Goal: Transaction & Acquisition: Purchase product/service

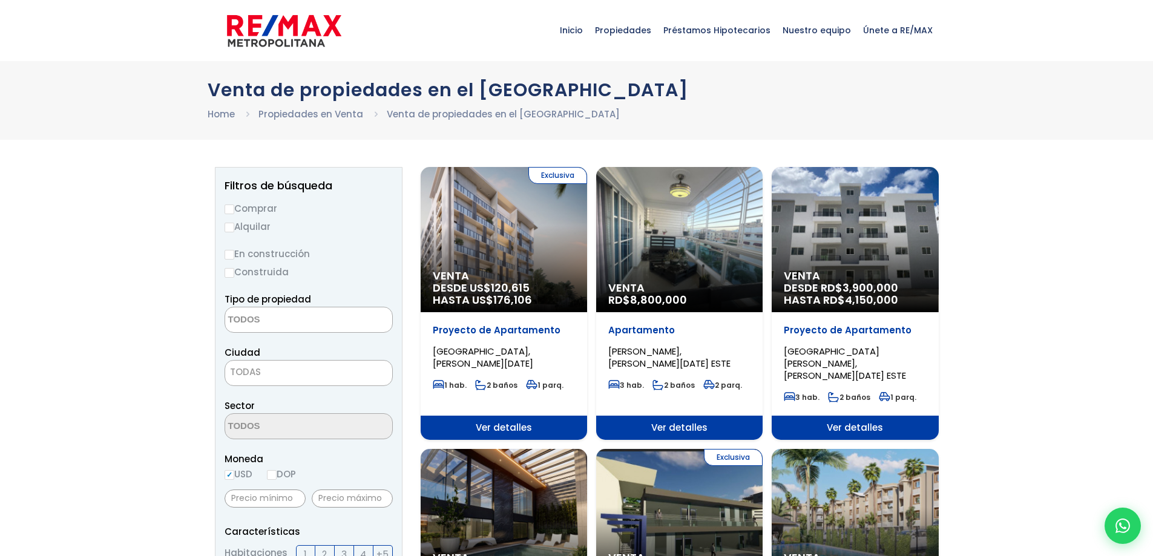
select select
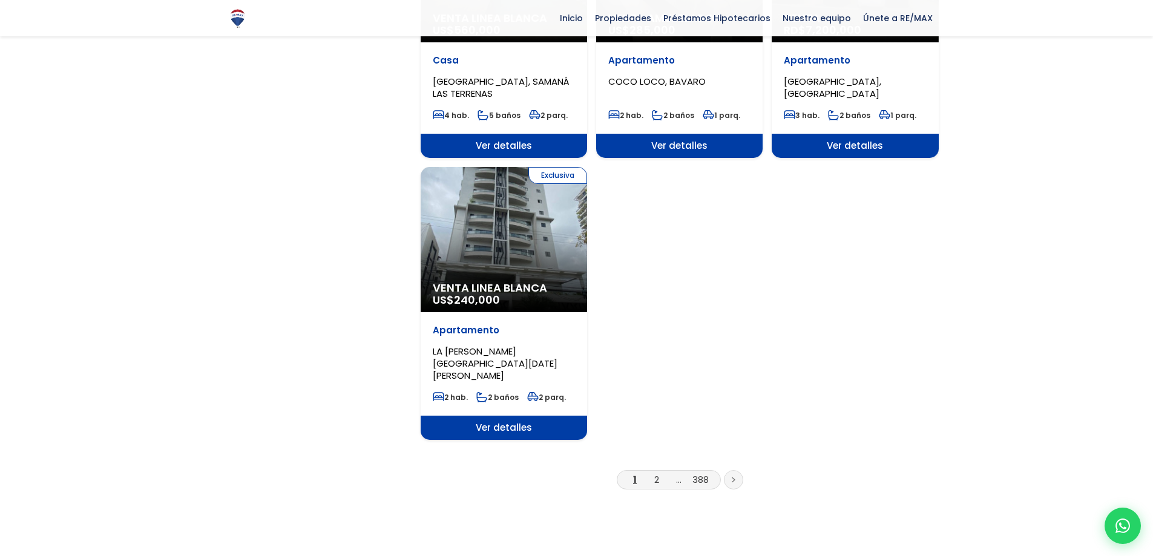
scroll to position [1392, 0]
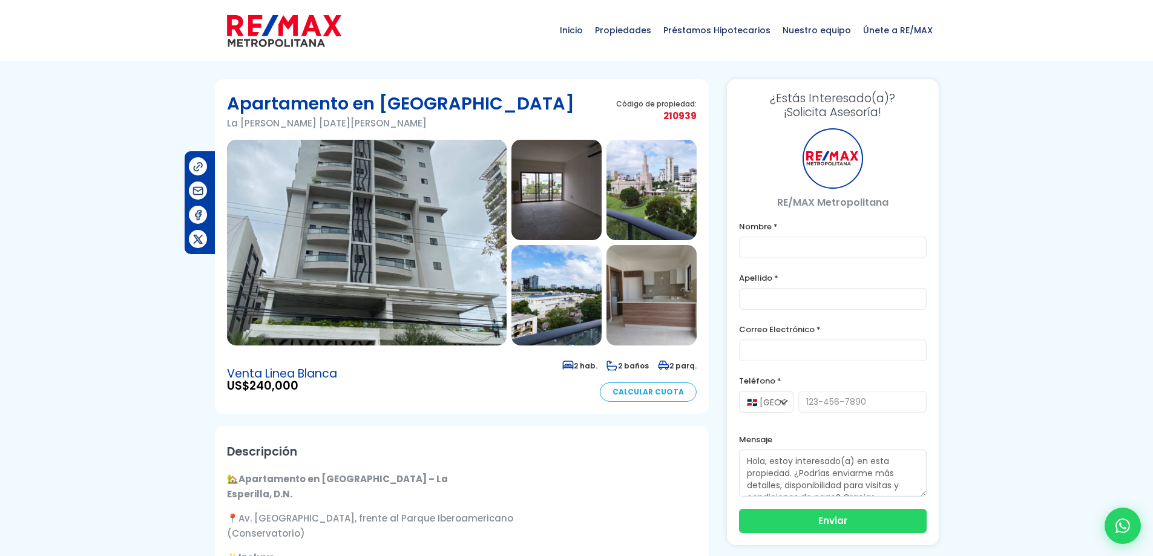
click at [548, 199] on img at bounding box center [557, 190] width 90 height 100
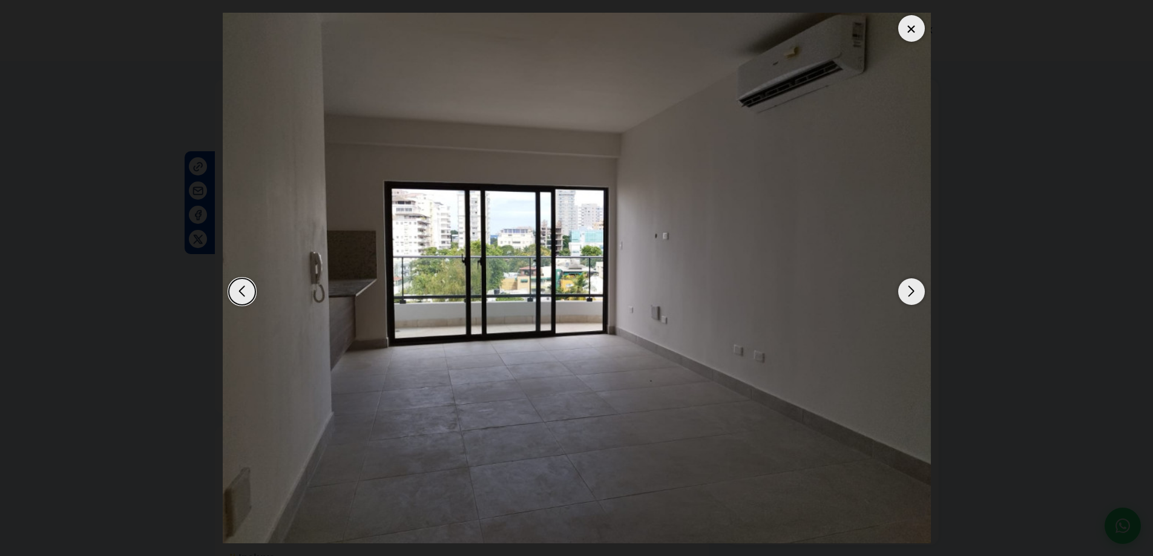
click at [913, 292] on div "Next slide" at bounding box center [911, 291] width 27 height 27
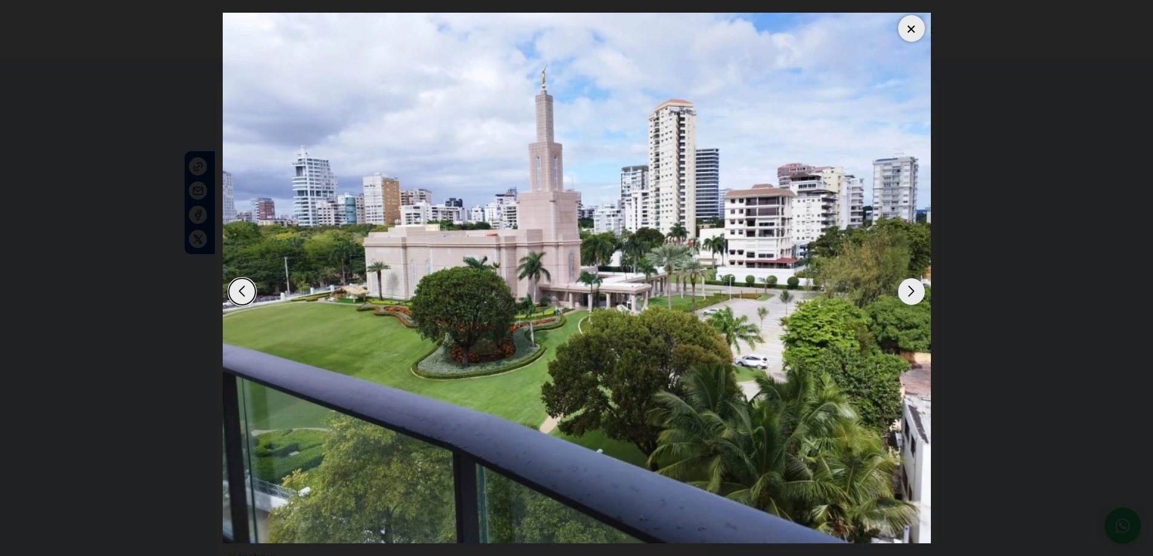
click at [913, 292] on div "Next slide" at bounding box center [911, 291] width 27 height 27
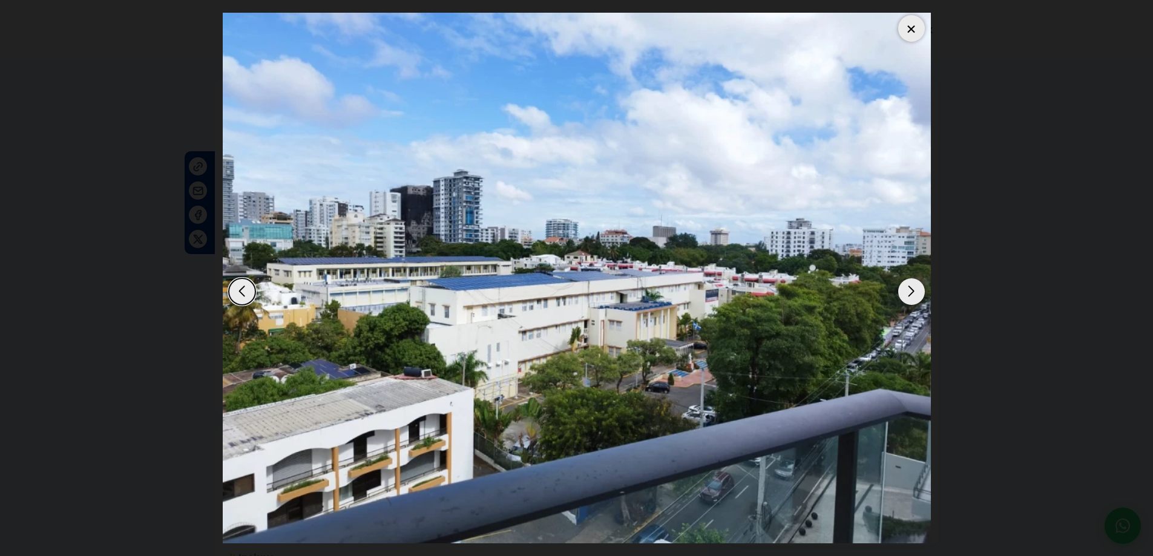
click at [913, 292] on div "Next slide" at bounding box center [911, 291] width 27 height 27
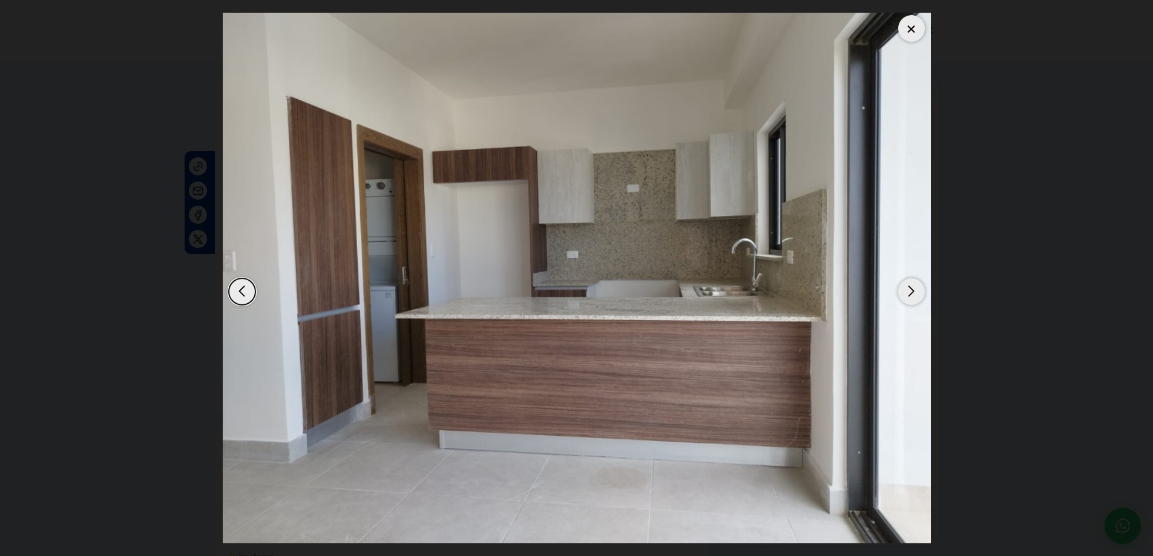
click at [913, 292] on div "Next slide" at bounding box center [911, 291] width 27 height 27
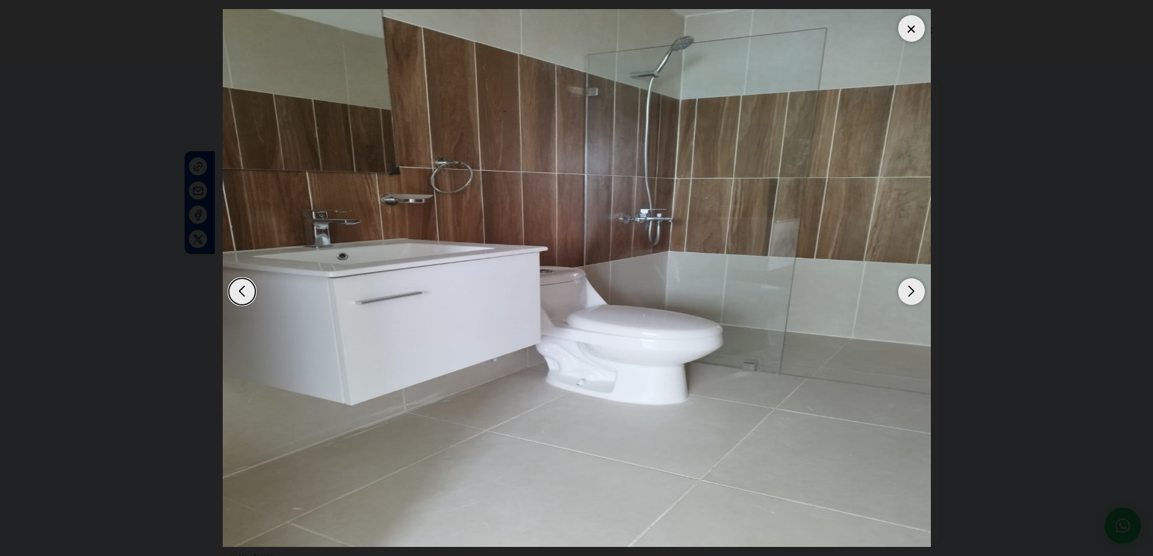
click at [913, 292] on div "Next slide" at bounding box center [911, 291] width 27 height 27
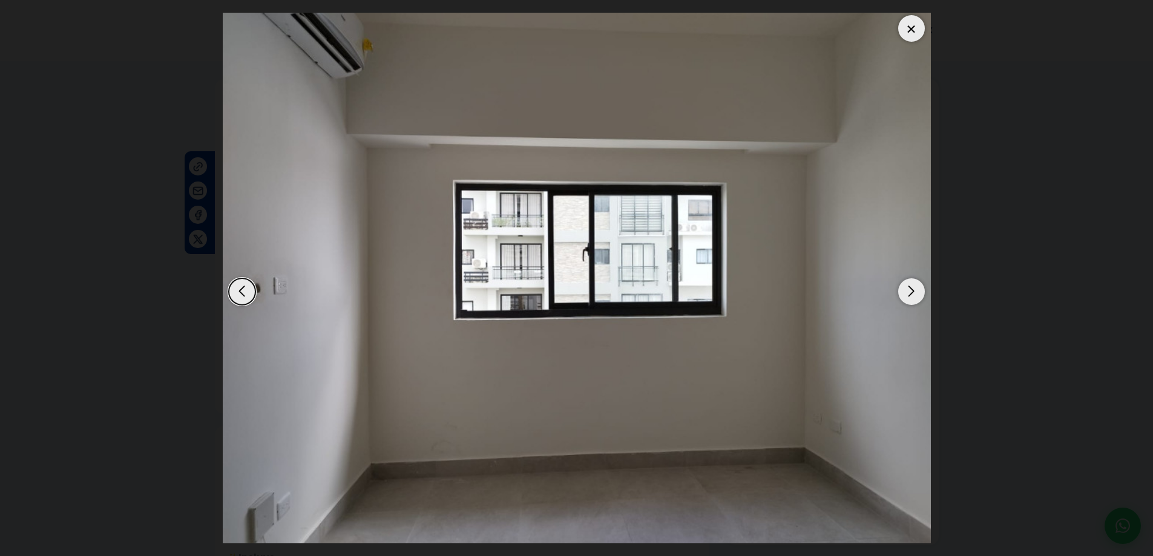
click at [913, 292] on div "Next slide" at bounding box center [911, 291] width 27 height 27
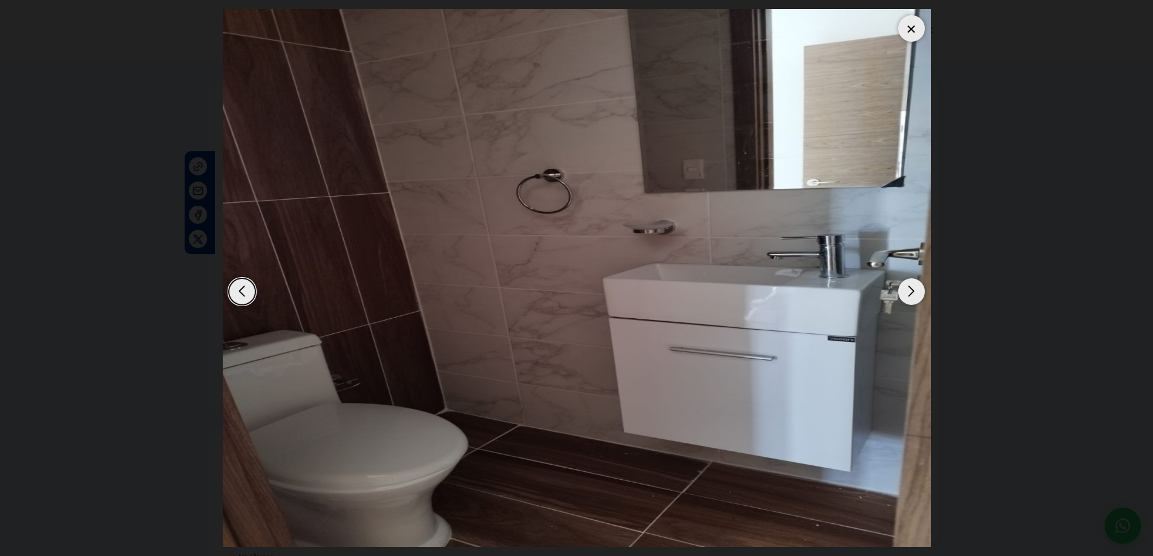
click at [913, 292] on div "Next slide" at bounding box center [911, 291] width 27 height 27
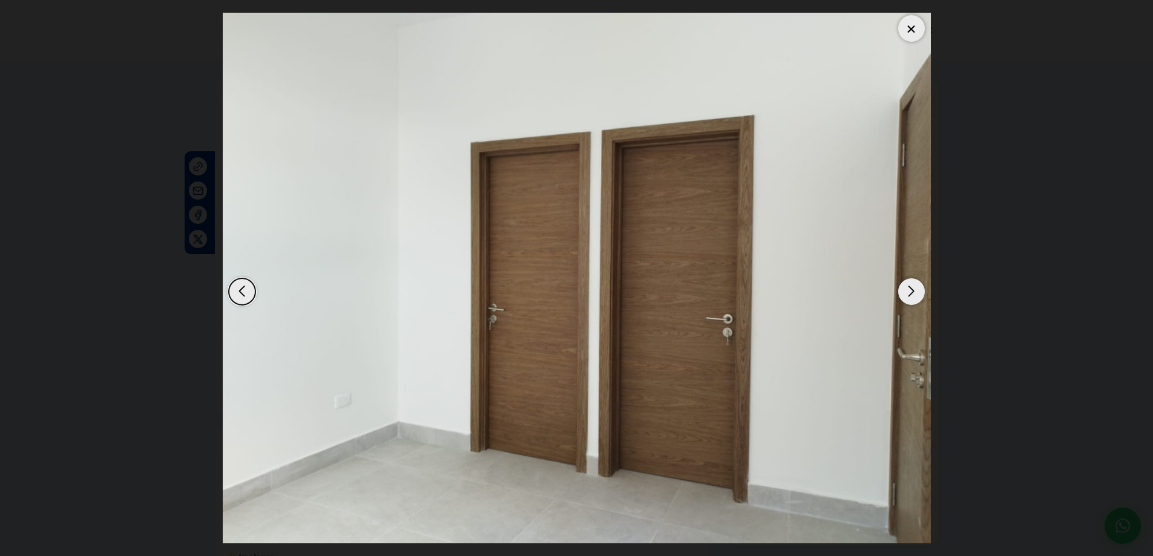
click at [913, 292] on div "Next slide" at bounding box center [911, 291] width 27 height 27
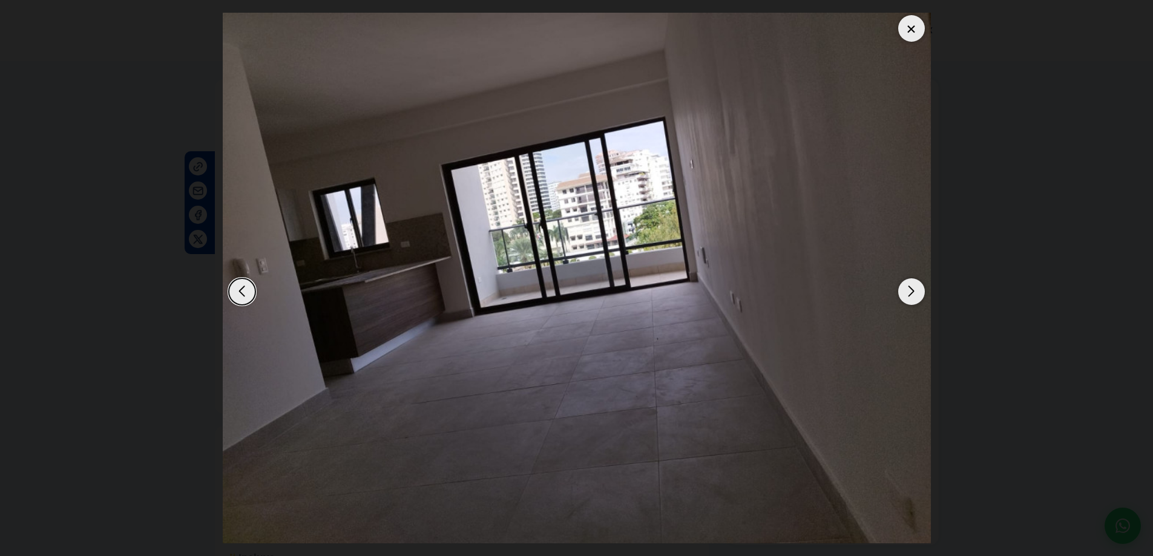
click at [913, 292] on div "Next slide" at bounding box center [911, 291] width 27 height 27
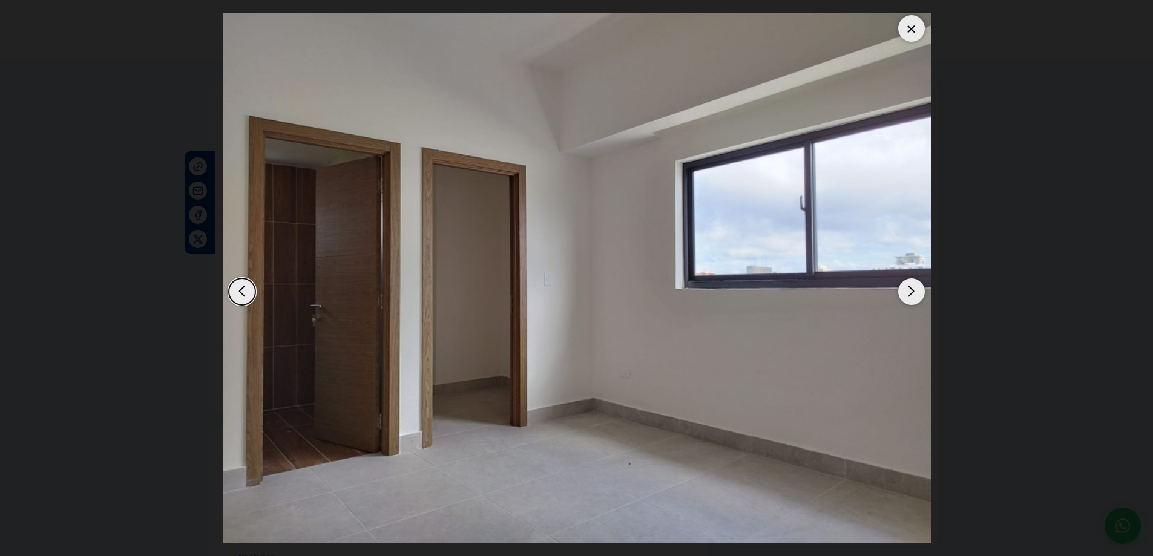
click at [913, 292] on div "Next slide" at bounding box center [911, 291] width 27 height 27
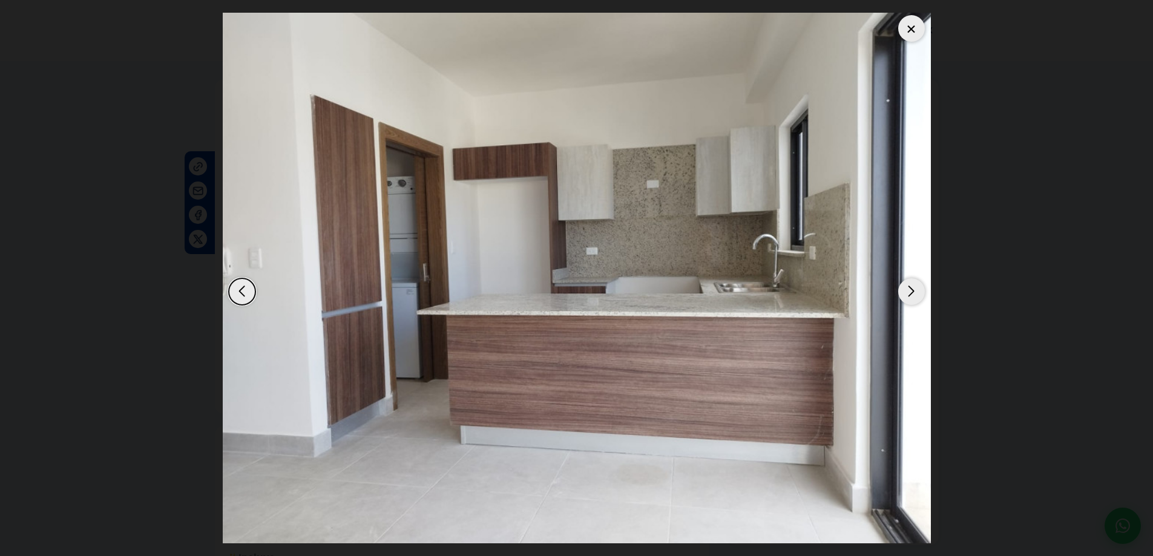
click at [913, 292] on div "Next slide" at bounding box center [911, 291] width 27 height 27
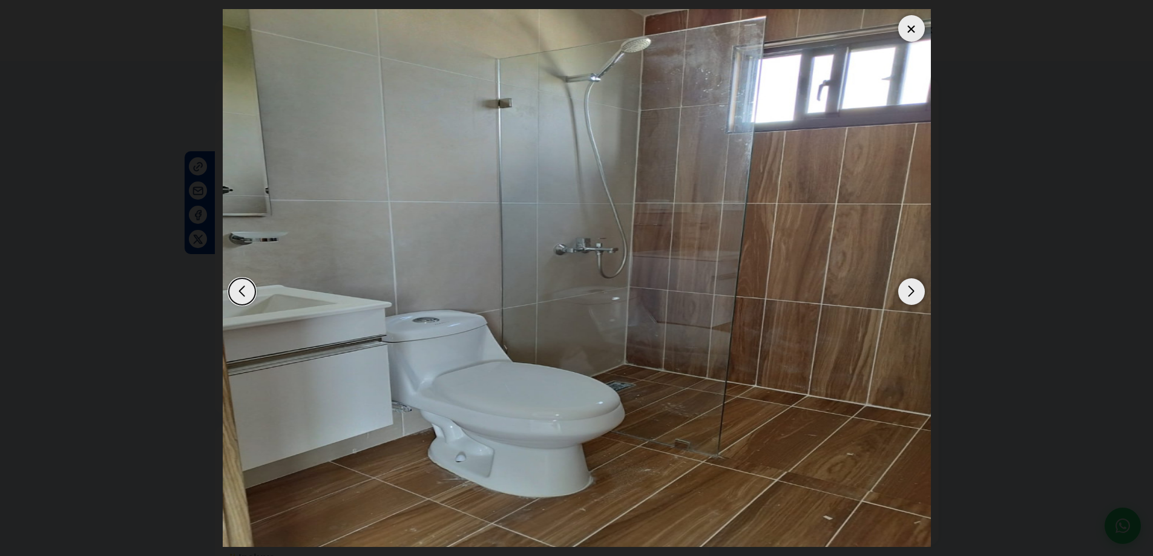
click at [913, 292] on div "Next slide" at bounding box center [911, 291] width 27 height 27
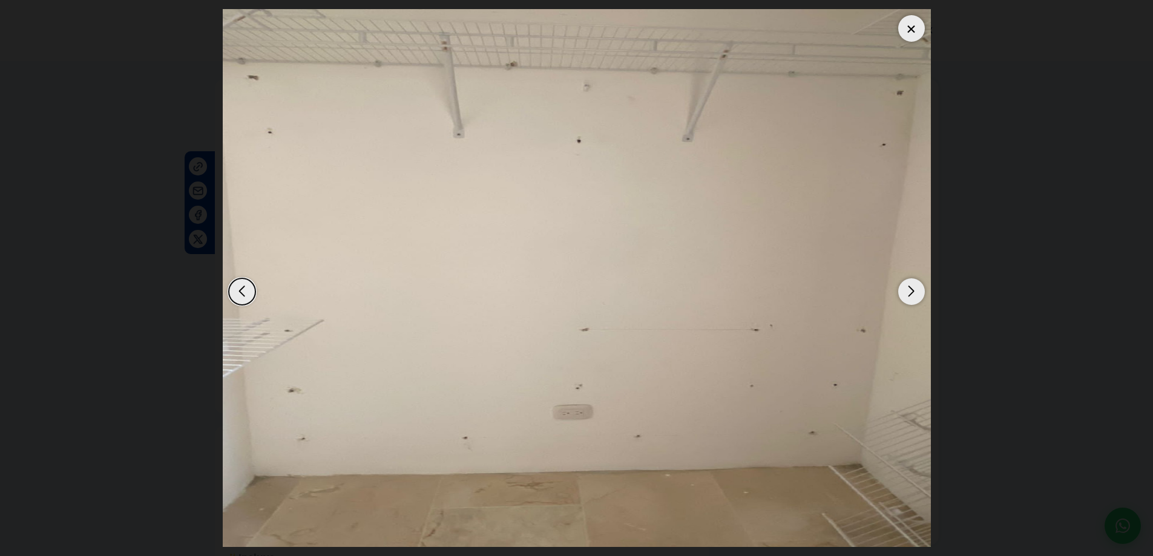
click at [913, 292] on div "Next slide" at bounding box center [911, 291] width 27 height 27
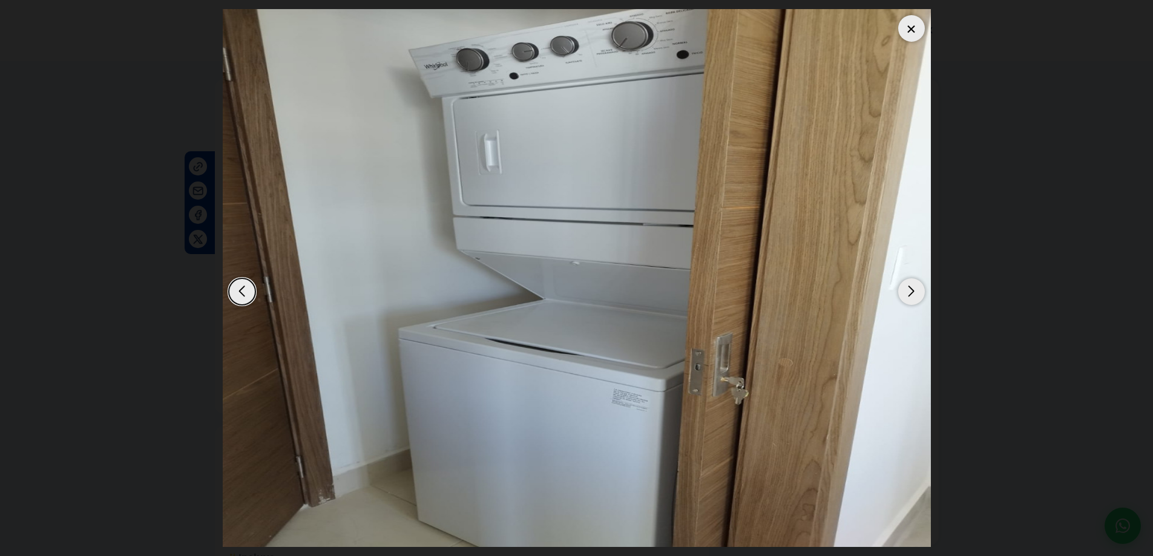
click at [913, 292] on div "Next slide" at bounding box center [911, 291] width 27 height 27
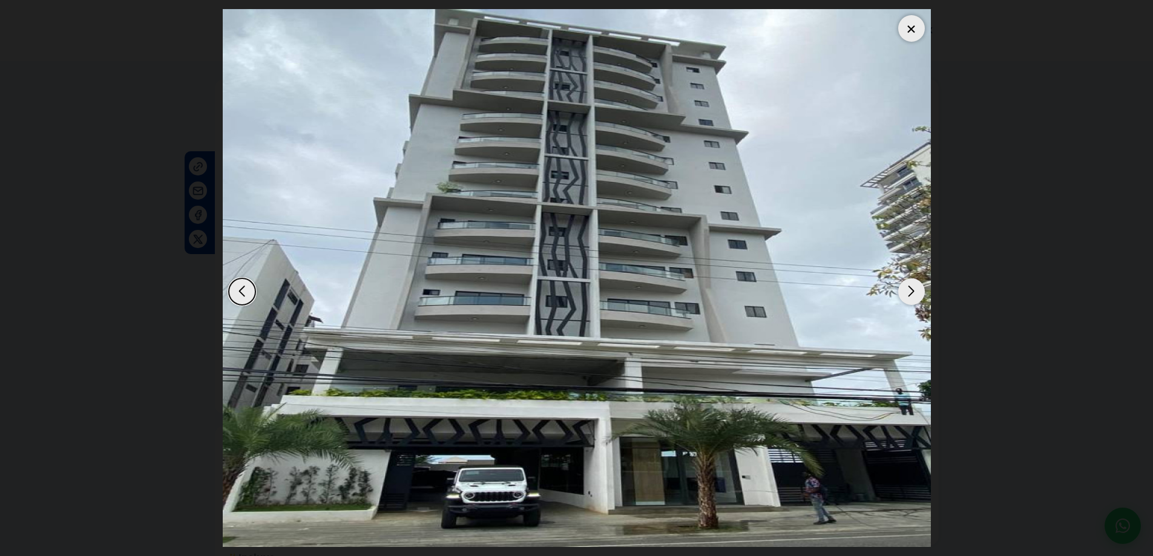
click at [913, 292] on div "Next slide" at bounding box center [911, 291] width 27 height 27
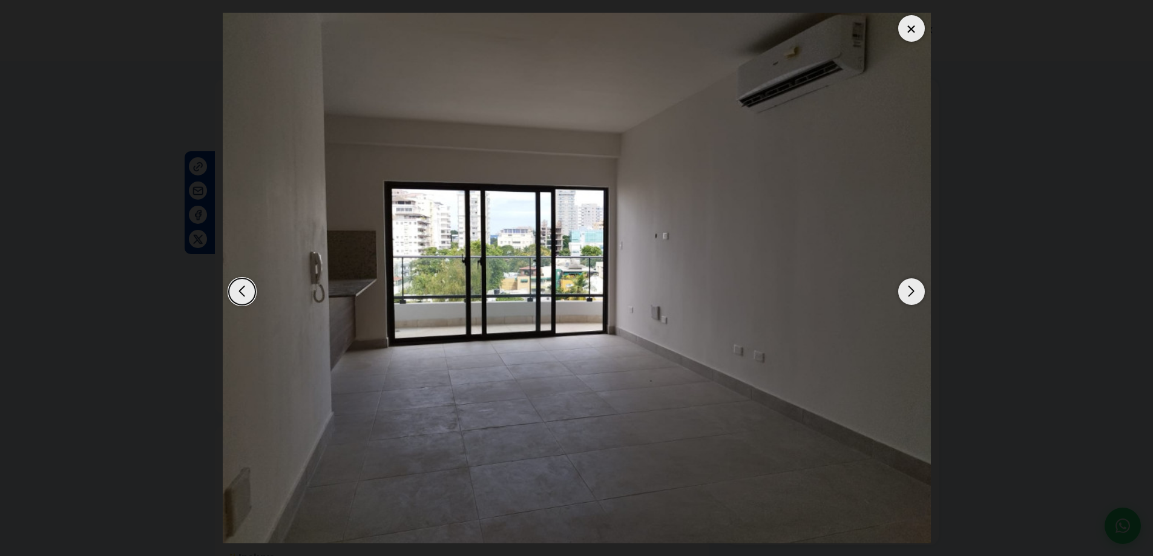
click at [940, 212] on dialog at bounding box center [577, 278] width 726 height 556
click at [909, 31] on div at bounding box center [911, 28] width 27 height 27
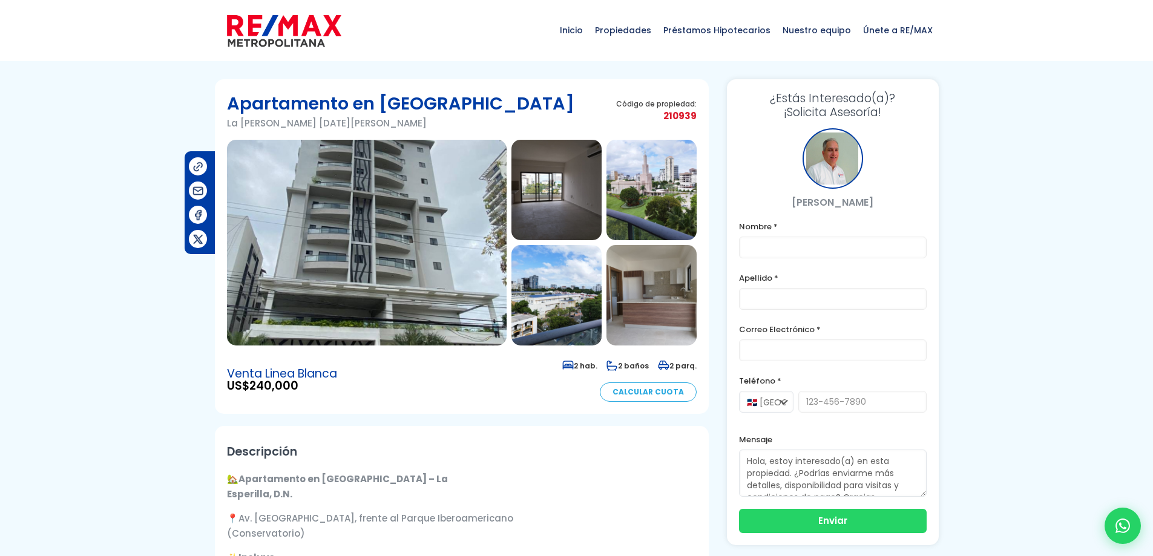
scroll to position [363, 0]
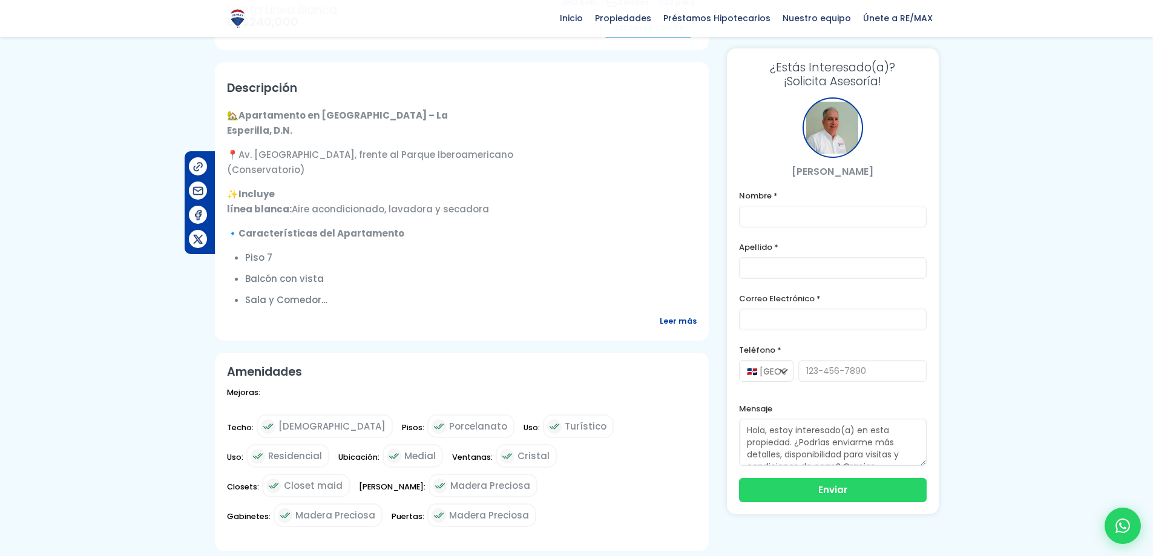
click at [688, 321] on span "Leer más" at bounding box center [678, 321] width 37 height 15
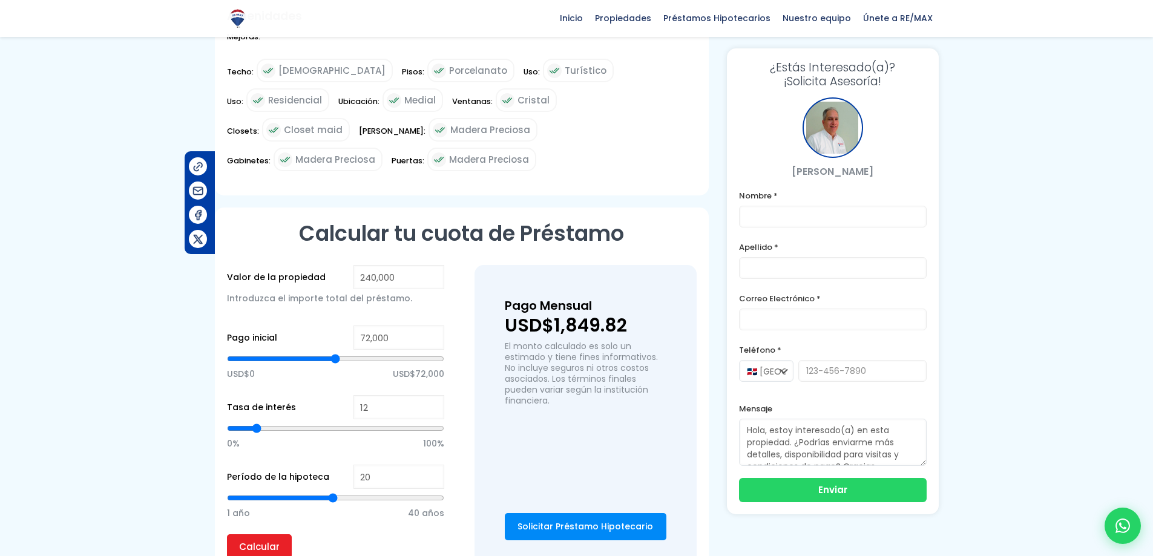
scroll to position [0, 0]
